Goal: Manage account settings

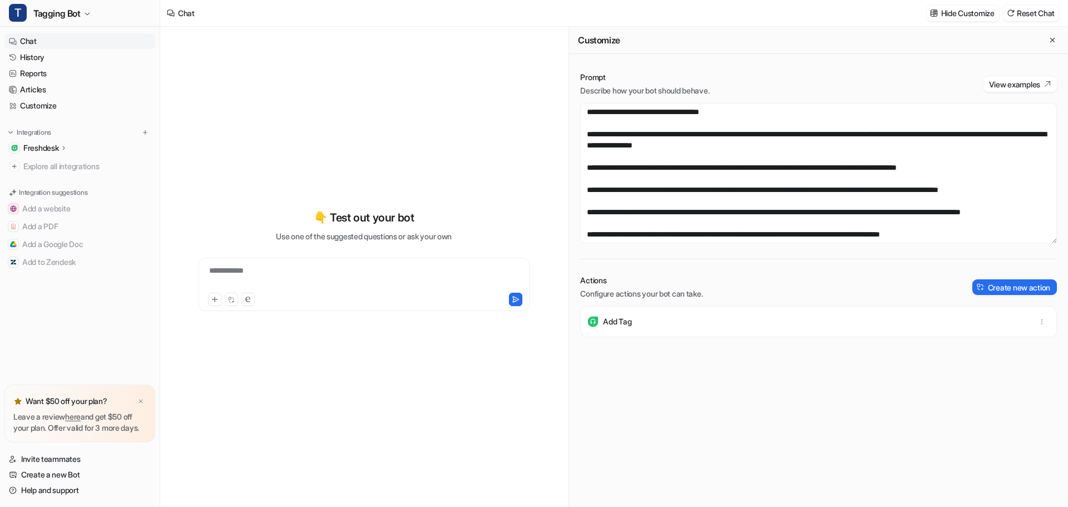
scroll to position [289, 0]
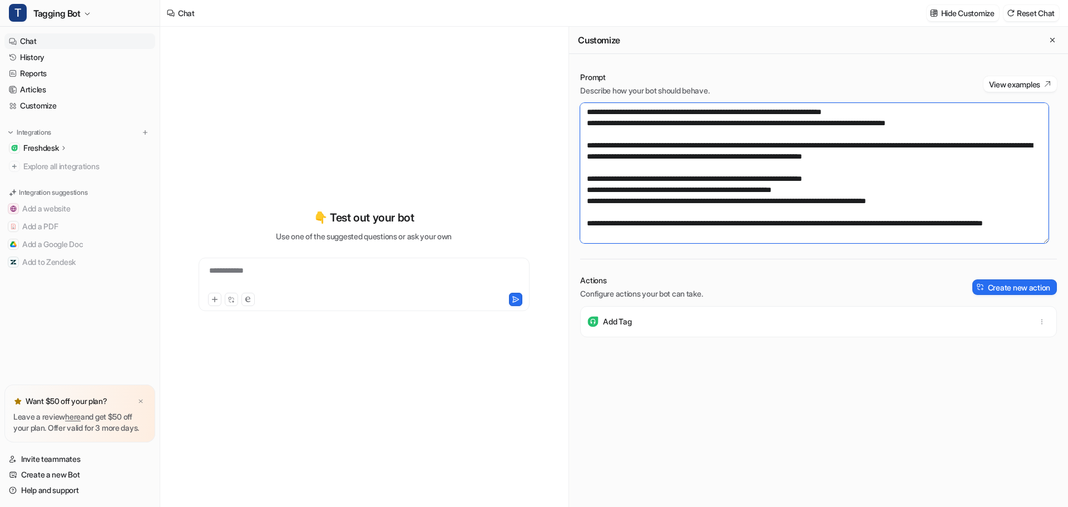
click at [769, 180] on textarea at bounding box center [814, 173] width 469 height 140
click at [777, 182] on textarea at bounding box center [814, 173] width 469 height 140
click at [771, 179] on textarea at bounding box center [814, 173] width 469 height 140
click at [782, 197] on textarea at bounding box center [814, 173] width 469 height 140
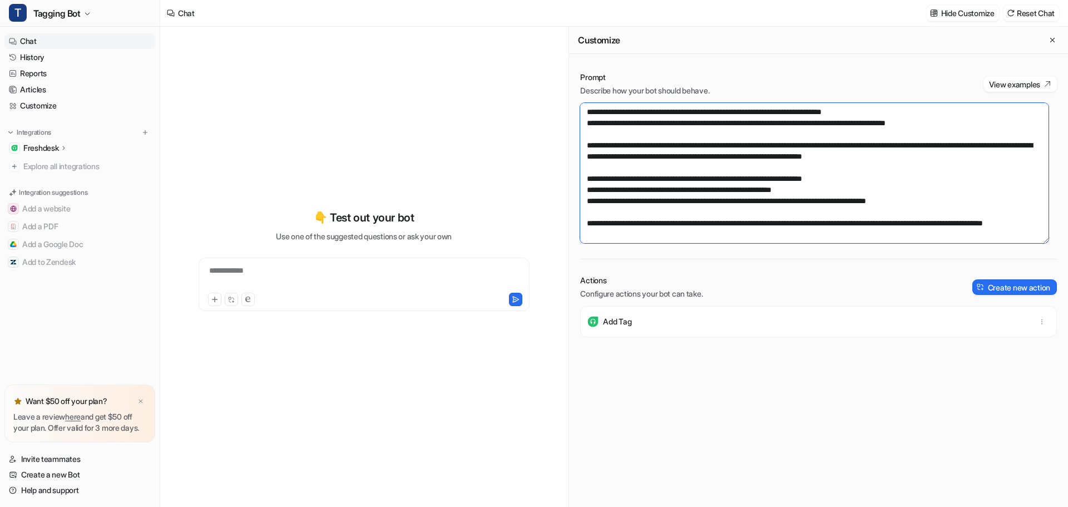
click at [691, 148] on textarea at bounding box center [814, 173] width 469 height 140
drag, startPoint x: 737, startPoint y: 188, endPoint x: 721, endPoint y: 218, distance: 34.1
click at [722, 219] on textarea at bounding box center [814, 173] width 469 height 140
click at [751, 185] on textarea at bounding box center [814, 173] width 469 height 140
click at [765, 180] on textarea at bounding box center [814, 173] width 469 height 140
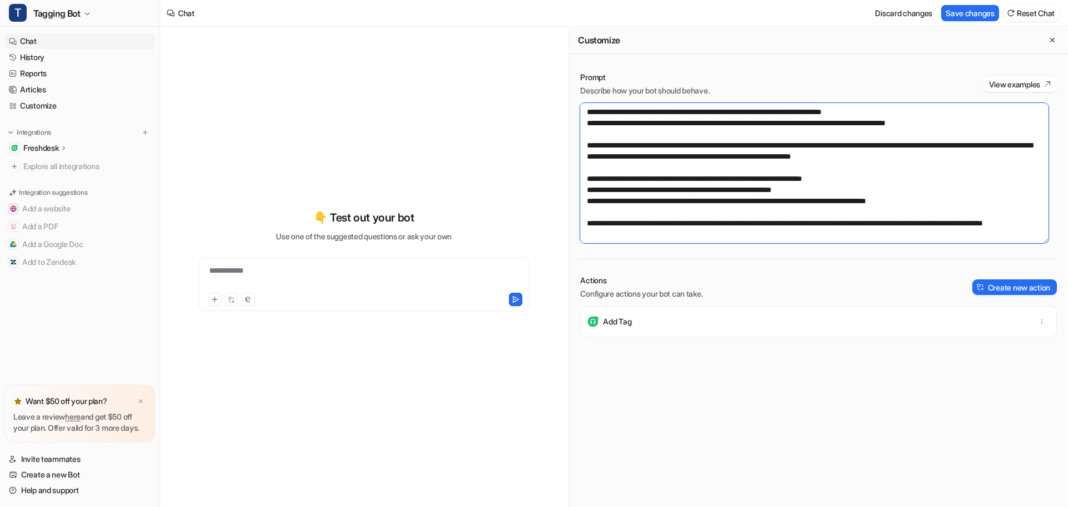
click at [979, 189] on textarea at bounding box center [814, 173] width 469 height 140
drag, startPoint x: 639, startPoint y: 179, endPoint x: 598, endPoint y: 179, distance: 41.7
click at [598, 179] on textarea at bounding box center [814, 173] width 469 height 140
click at [641, 203] on textarea at bounding box center [814, 173] width 469 height 140
paste textarea "**********"
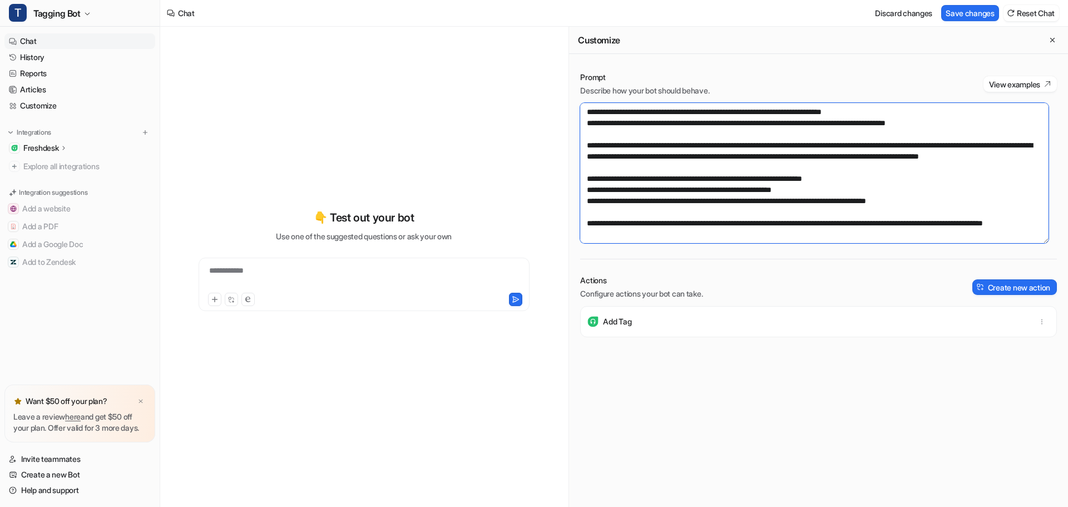
click at [974, 190] on textarea at bounding box center [814, 173] width 469 height 140
type textarea "**********"
click at [963, 10] on button "Save changes" at bounding box center [971, 13] width 58 height 16
